Goal: Transaction & Acquisition: Purchase product/service

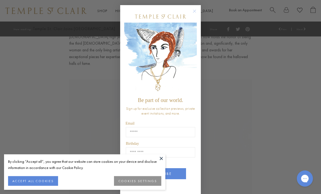
scroll to position [221, 0]
click at [161, 162] on button at bounding box center [161, 158] width 8 height 8
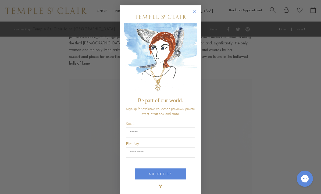
click at [195, 15] on circle "Close dialog" at bounding box center [195, 11] width 6 height 6
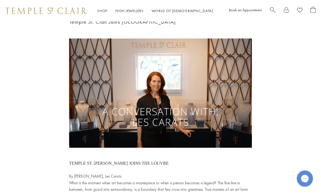
scroll to position [0, 0]
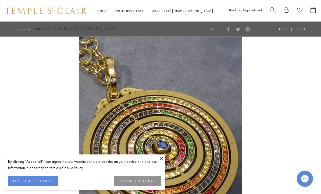
scroll to position [495, 0]
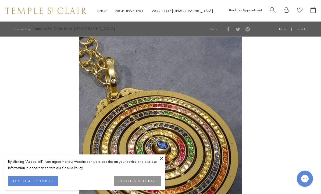
click at [98, 13] on link "Shop Shop" at bounding box center [102, 10] width 10 height 5
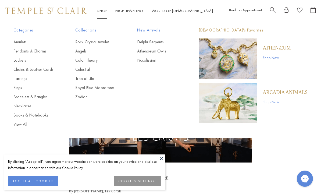
click at [22, 99] on link "Bracelets & Bangles" at bounding box center [33, 97] width 40 height 6
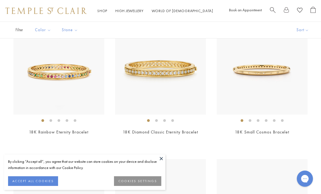
scroll to position [65, 0]
click at [68, 80] on img at bounding box center [58, 69] width 91 height 91
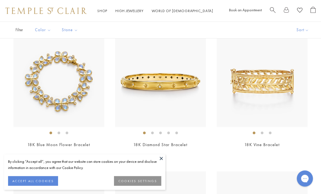
scroll to position [1403, 0]
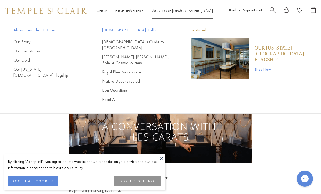
click at [48, 72] on link "Our [US_STATE][GEOGRAPHIC_DATA] Flagship" at bounding box center [46, 72] width 67 height 12
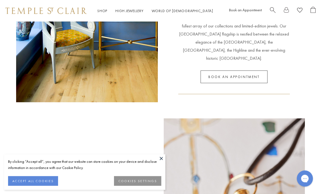
scroll to position [151, 0]
click at [164, 162] on button at bounding box center [161, 158] width 8 height 8
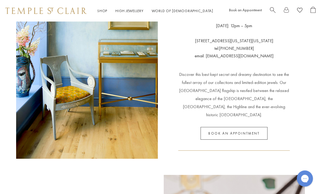
scroll to position [0, 0]
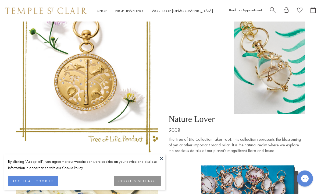
scroll to position [1280, 0]
